Goal: Find specific page/section: Find specific page/section

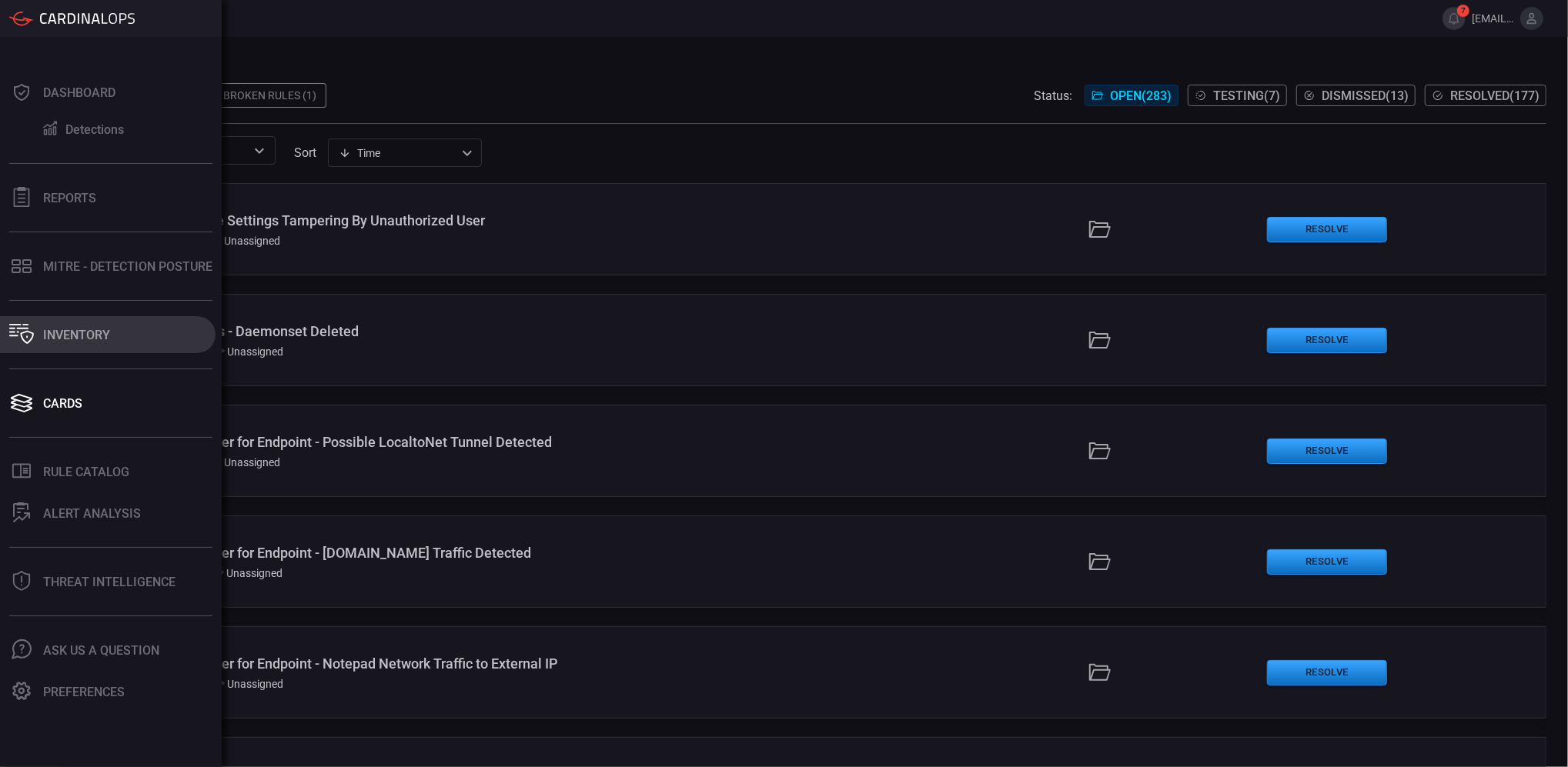
click at [87, 333] on div "Inventory" at bounding box center [76, 336] width 67 height 15
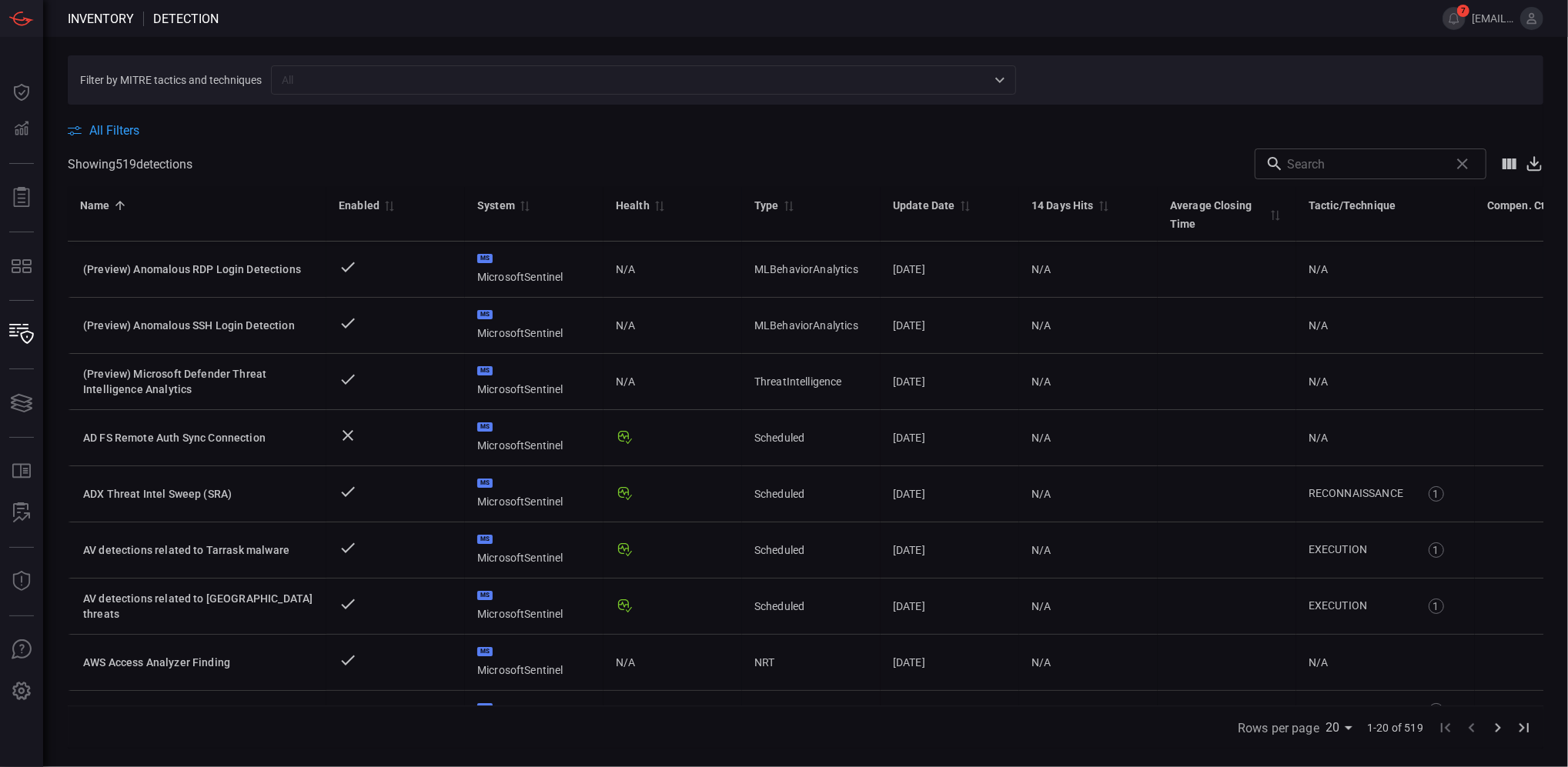
click at [1533, 164] on icon at bounding box center [1534, 162] width 8 height 10
